Goal: Task Accomplishment & Management: Use online tool/utility

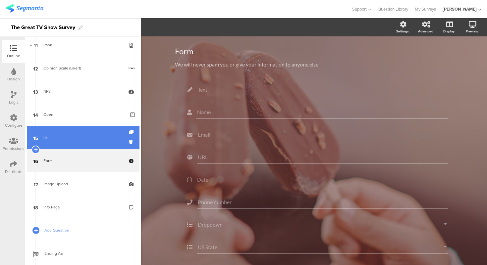
click at [68, 142] on link "15 List" at bounding box center [83, 137] width 113 height 23
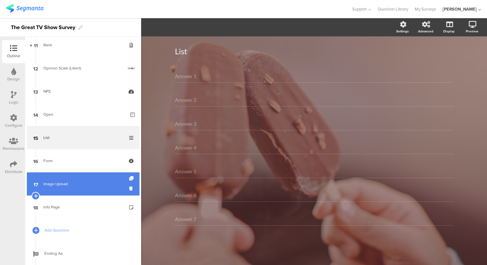
click at [71, 189] on link "17 Image Upload" at bounding box center [83, 184] width 113 height 23
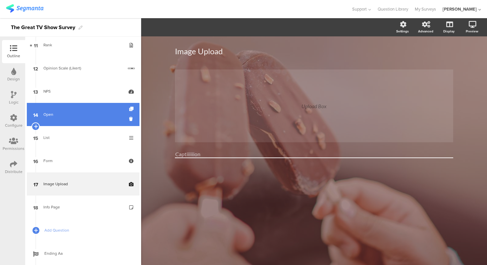
click at [68, 121] on link "14 Open" at bounding box center [83, 114] width 113 height 23
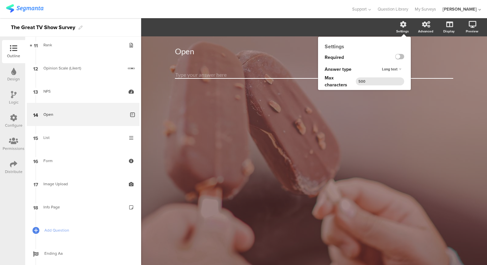
click at [399, 69] on div "Long text" at bounding box center [391, 70] width 25 height 8
click at [399, 69] on div "Long text" at bounding box center [399, 69] width 9 height 4
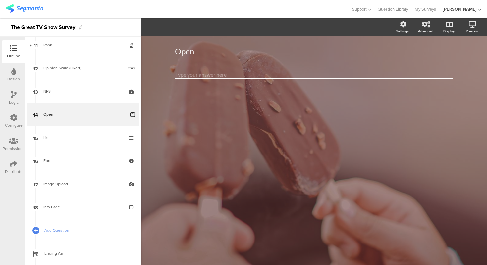
click at [377, 122] on div "Open Open" at bounding box center [314, 150] width 346 height 229
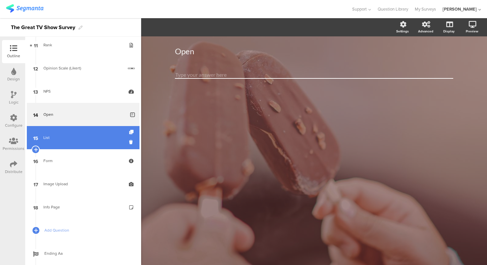
click at [79, 137] on div "List" at bounding box center [82, 137] width 79 height 7
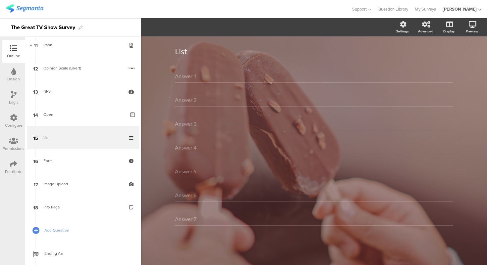
click at [192, 6] on div at bounding box center [175, 9] width 339 height 11
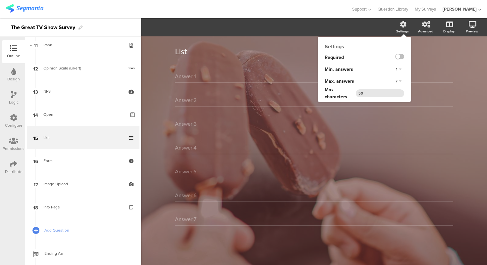
click at [377, 50] on div "Settings Required Min. answers 1 Max. answers 7 Max characters 50" at bounding box center [364, 69] width 93 height 65
click at [370, 46] on div "Settings" at bounding box center [364, 47] width 93 height 8
click at [397, 80] on span "7" at bounding box center [396, 80] width 2 height 5
click at [384, 63] on div at bounding box center [394, 58] width 33 height 12
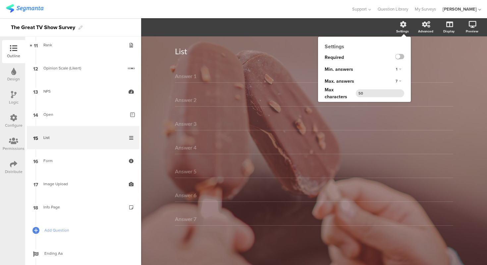
click at [398, 70] on div "1" at bounding box center [398, 70] width 11 height 8
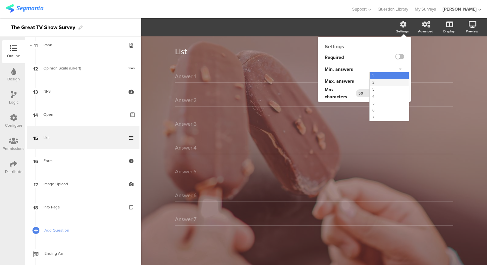
click at [396, 83] on div "2" at bounding box center [389, 82] width 39 height 7
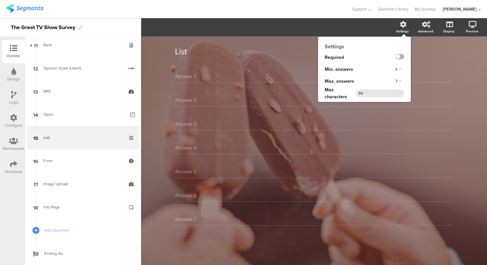
click at [400, 59] on label at bounding box center [399, 56] width 9 height 5
click at [0, 0] on input "checkbox" at bounding box center [0, 0] width 0 height 0
click at [400, 59] on label at bounding box center [399, 56] width 9 height 5
click at [0, 0] on input "checkbox" at bounding box center [0, 0] width 0 height 0
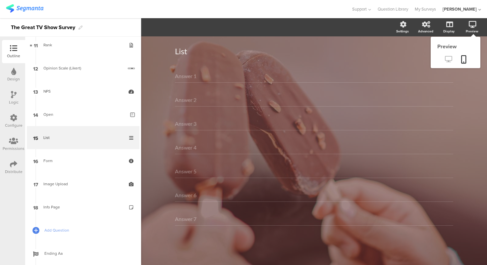
click at [455, 56] on link at bounding box center [448, 59] width 16 height 11
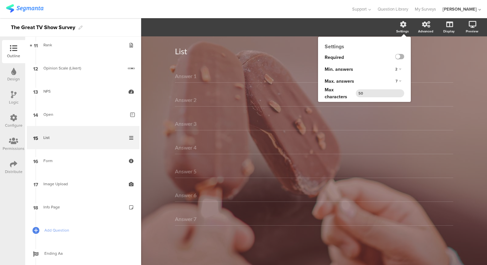
click at [401, 58] on label at bounding box center [399, 56] width 9 height 5
click at [0, 0] on input "checkbox" at bounding box center [0, 0] width 0 height 0
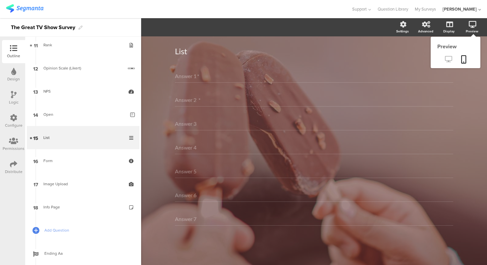
click at [446, 61] on icon at bounding box center [448, 59] width 7 height 6
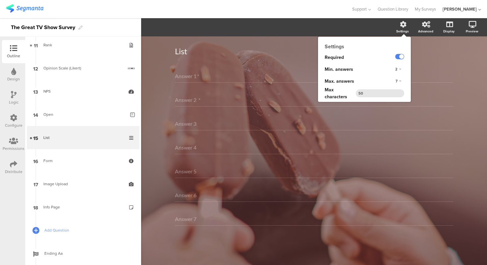
click at [402, 26] on icon at bounding box center [403, 24] width 7 height 7
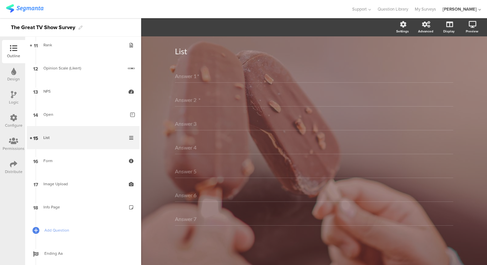
click at [300, 40] on div "List List" at bounding box center [314, 51] width 278 height 23
click at [355, 27] on section "Settings Advanced Display [GEOGRAPHIC_DATA]" at bounding box center [314, 27] width 346 height 18
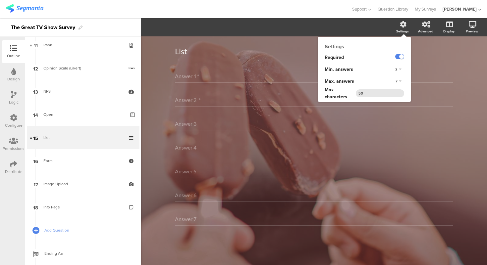
click at [399, 80] on div "7" at bounding box center [398, 81] width 11 height 8
click at [401, 79] on div "7" at bounding box center [399, 81] width 9 height 4
click at [401, 27] on icon at bounding box center [403, 24] width 7 height 7
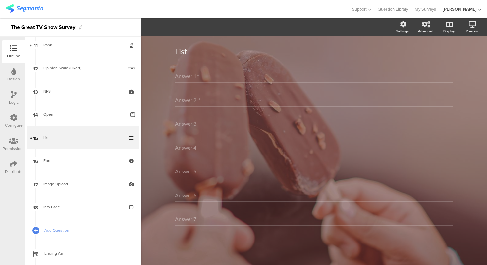
click at [183, 75] on input "Answer 1" at bounding box center [186, 76] width 22 height 6
click at [193, 76] on input "Answer 1" at bounding box center [186, 76] width 22 height 6
click at [205, 78] on div "Answer 1 *" at bounding box center [314, 76] width 278 height 13
click at [176, 60] on div "List List" at bounding box center [314, 51] width 278 height 23
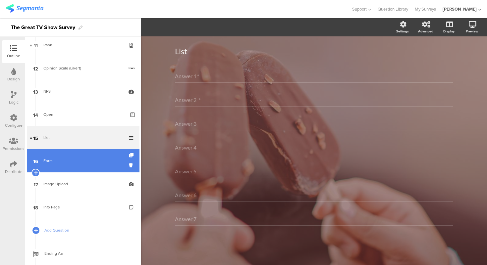
click at [73, 160] on div "Form" at bounding box center [82, 161] width 79 height 7
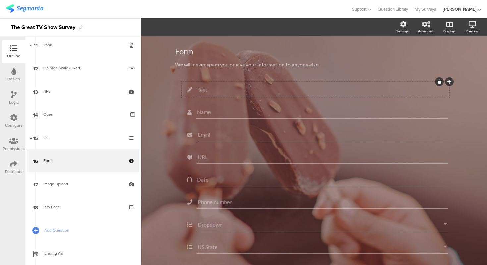
click at [256, 89] on input "Text" at bounding box center [322, 89] width 249 height 6
click at [183, 28] on span "Field options" at bounding box center [175, 28] width 30 height 8
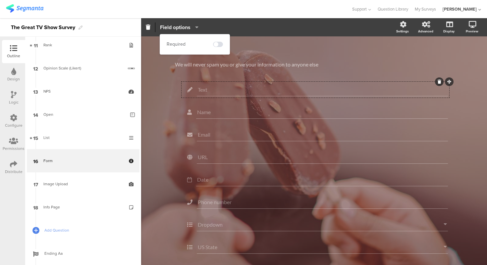
click at [183, 28] on span "Field options" at bounding box center [175, 28] width 30 height 8
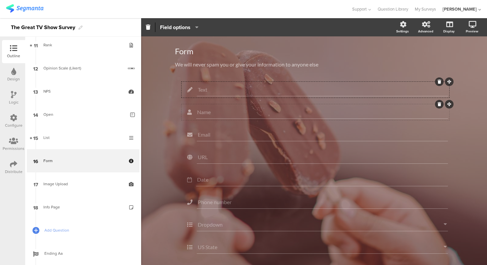
click at [204, 107] on div "Name" at bounding box center [322, 112] width 252 height 13
click at [191, 28] on span "Field options" at bounding box center [179, 28] width 38 height 8
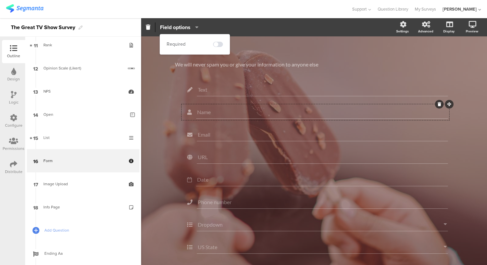
click at [191, 28] on span "Field options" at bounding box center [179, 28] width 38 height 8
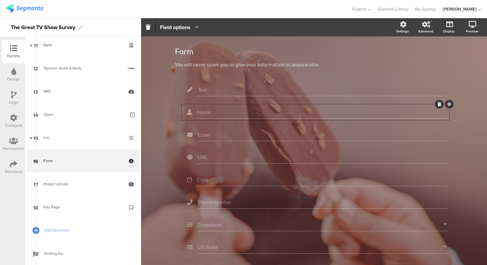
click at [163, 101] on div "Form Form We will never spam you or give your information to anyone else We wil…" at bounding box center [314, 191] width 346 height 310
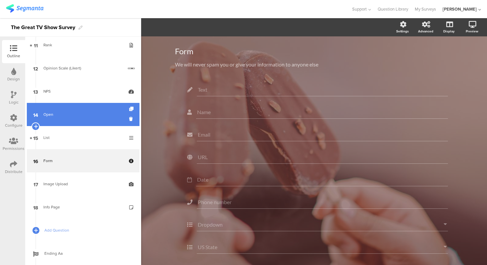
click at [74, 114] on div "Open" at bounding box center [84, 114] width 82 height 7
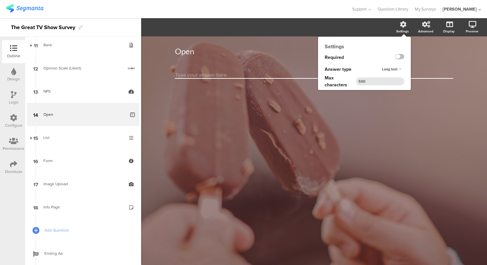
click at [396, 67] on span "Long text" at bounding box center [390, 69] width 16 height 5
click at [394, 81] on div "Short text" at bounding box center [389, 82] width 39 height 7
click at [397, 69] on span "Short text" at bounding box center [389, 69] width 17 height 5
click at [396, 75] on div "Long text" at bounding box center [389, 75] width 39 height 7
click at [378, 80] on input "500" at bounding box center [380, 81] width 48 height 8
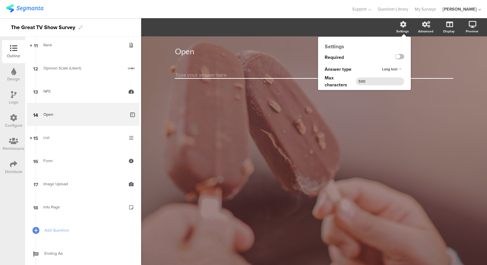
click at [378, 80] on input "500" at bounding box center [380, 81] width 48 height 8
type input "5"
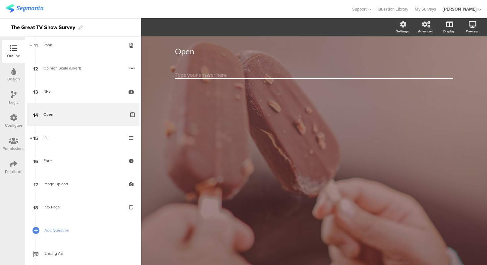
click at [332, 110] on div "Open Open" at bounding box center [314, 150] width 346 height 229
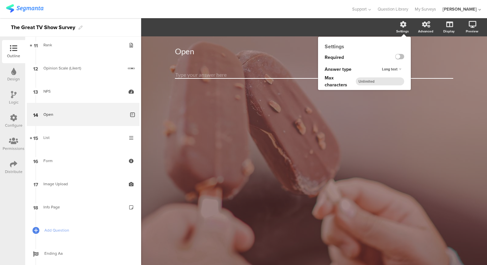
click at [398, 70] on div "Long text" at bounding box center [391, 70] width 25 height 8
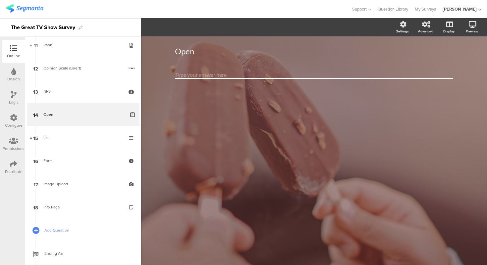
click at [423, 61] on div "Open Open" at bounding box center [314, 51] width 278 height 23
